Goal: Information Seeking & Learning: Check status

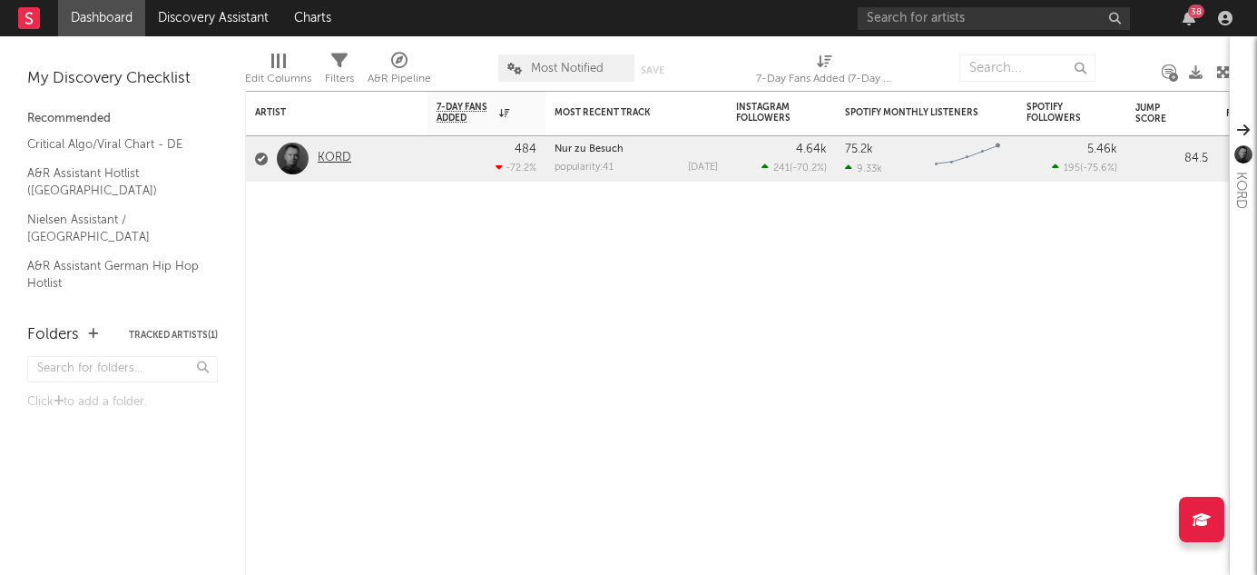
click at [332, 159] on link "KORD" at bounding box center [335, 158] width 34 height 15
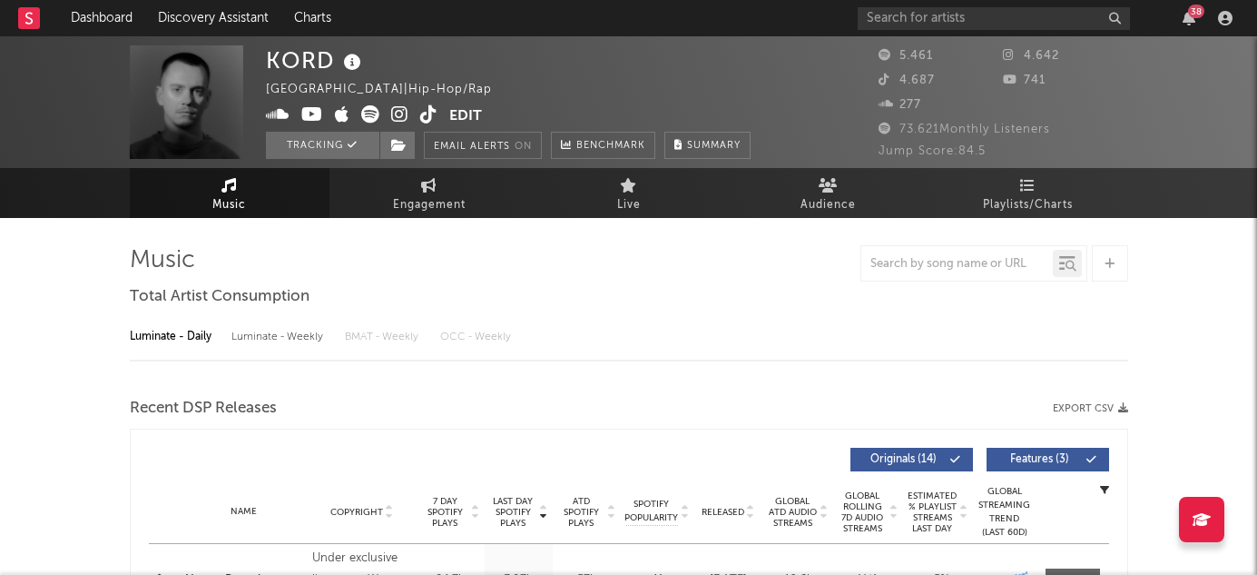
select select "6m"
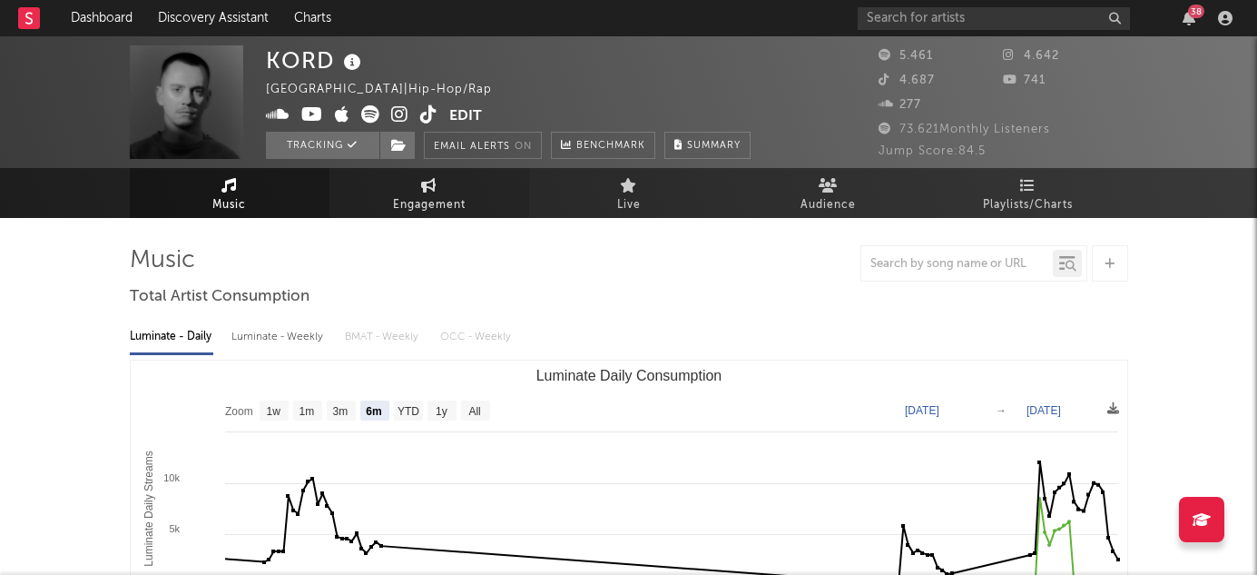
click at [436, 202] on span "Engagement" at bounding box center [429, 205] width 73 height 22
select select "1w"
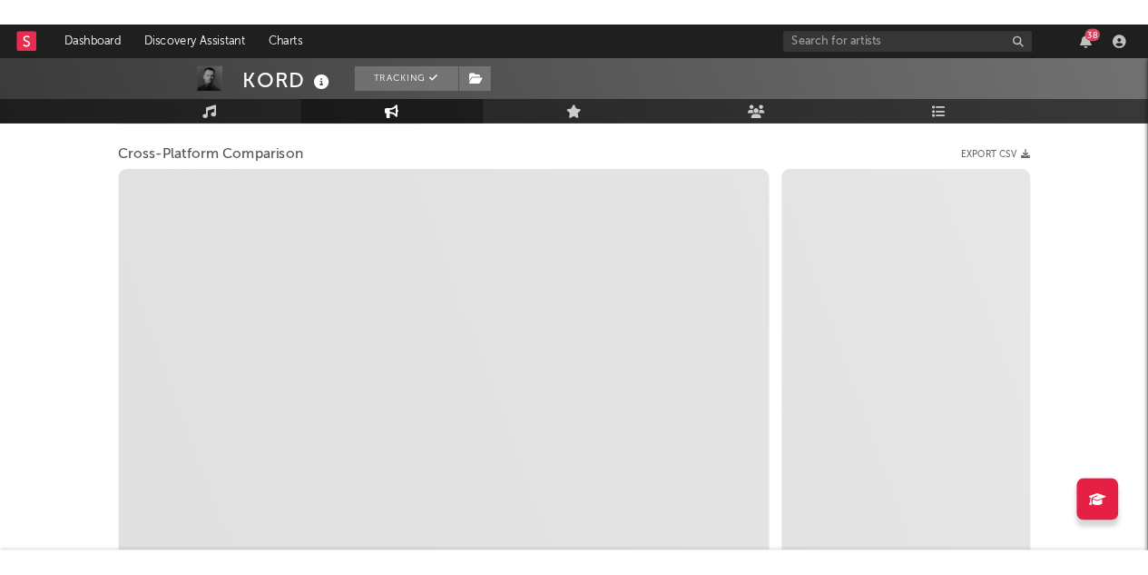
scroll to position [243, 0]
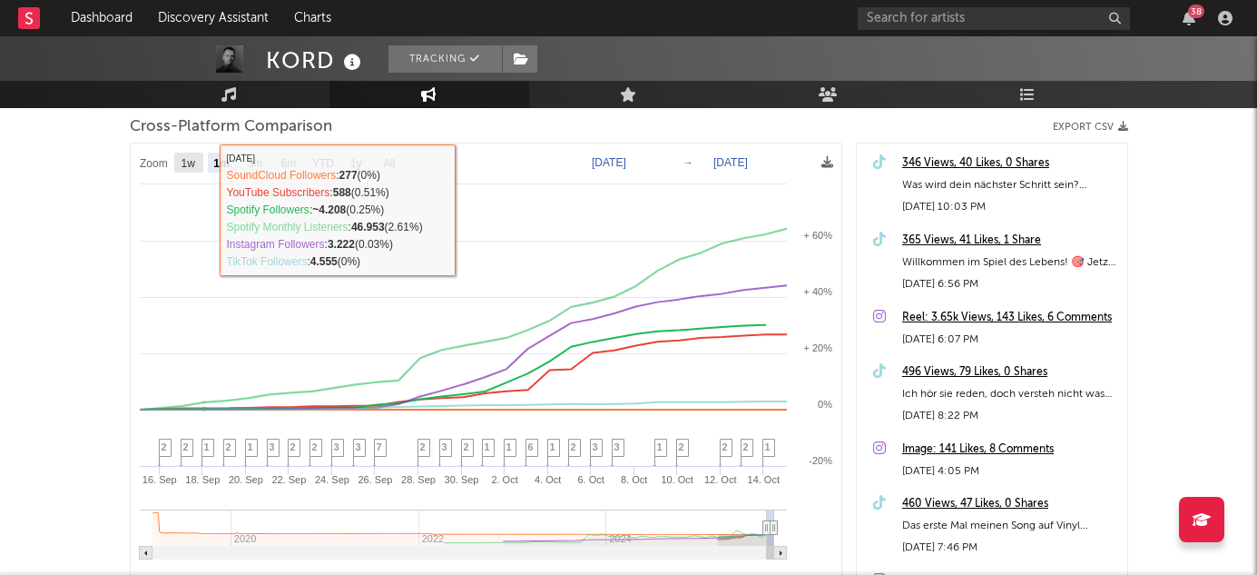
click at [188, 170] on rect at bounding box center [188, 163] width 29 height 20
select select "1w"
type input "[DATE]"
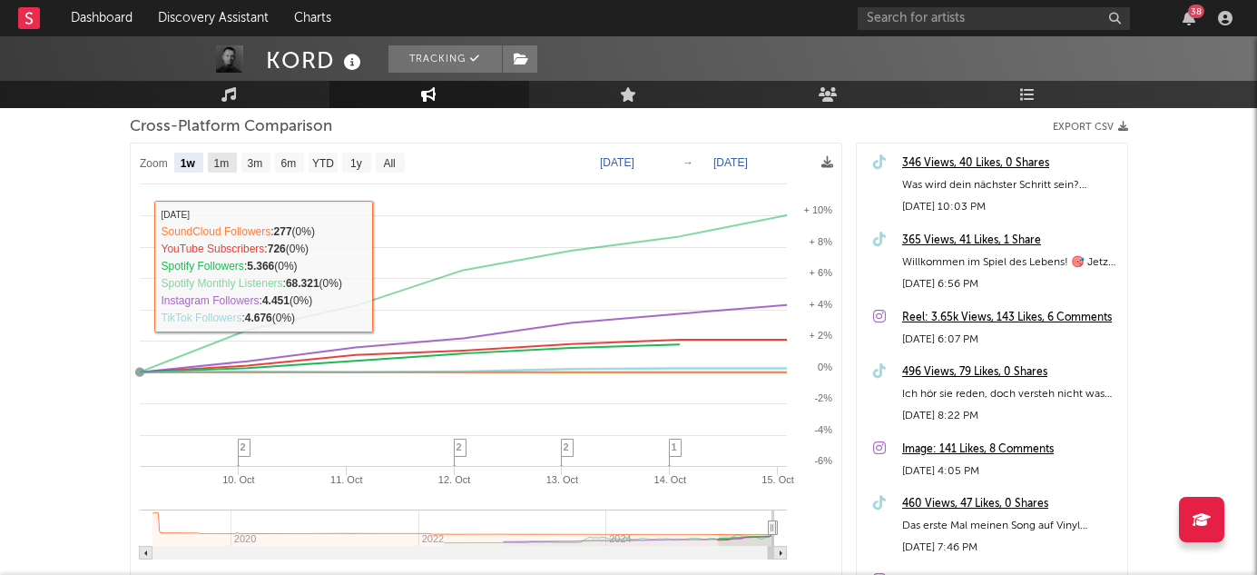
click at [226, 164] on text "1m" at bounding box center [220, 163] width 15 height 13
select select "1m"
type input "[DATE]"
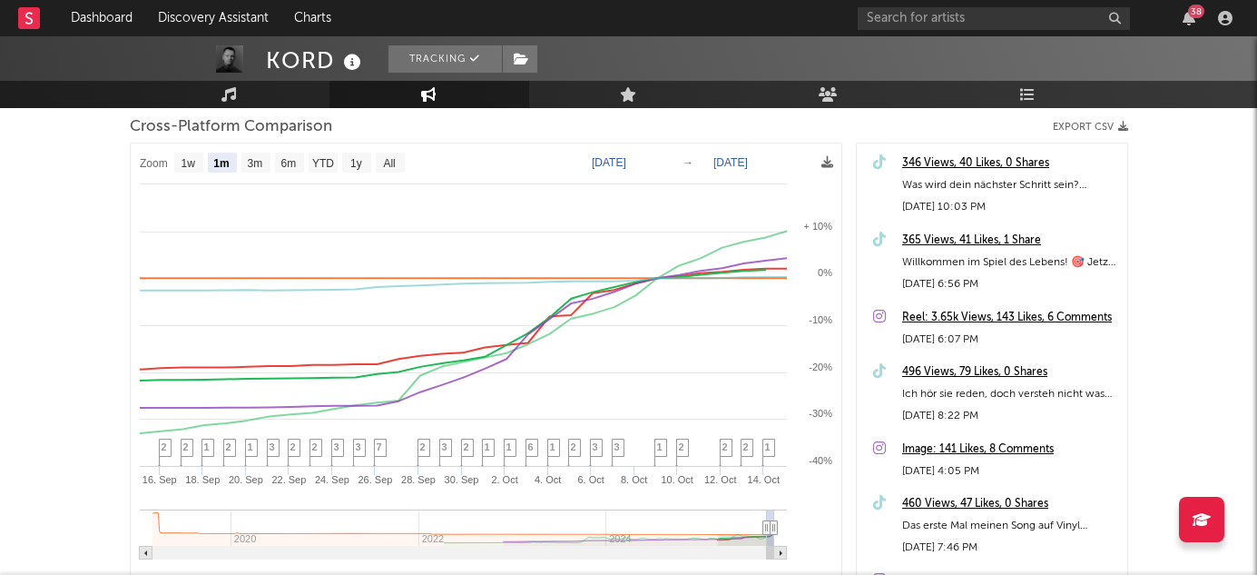
select select "1m"
